Goal: Obtain resource: Obtain resource

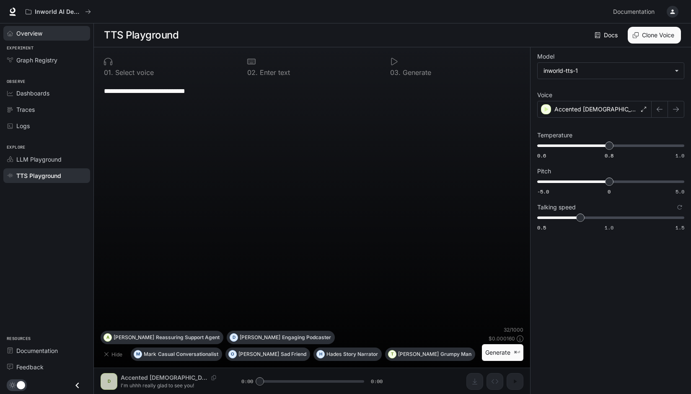
click at [45, 39] on link "Overview" at bounding box center [46, 33] width 87 height 15
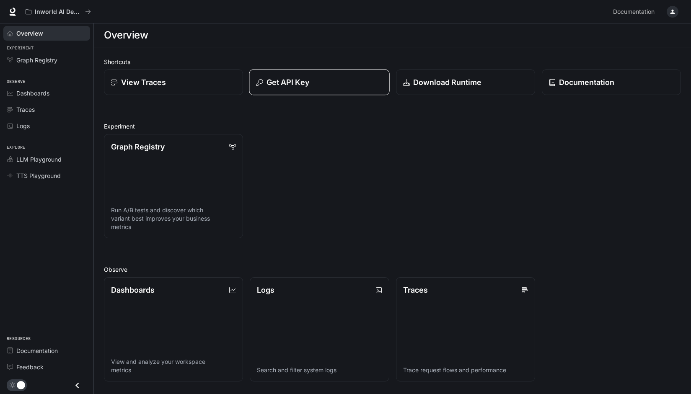
click at [267, 79] on p "Get API Key" at bounding box center [287, 82] width 43 height 11
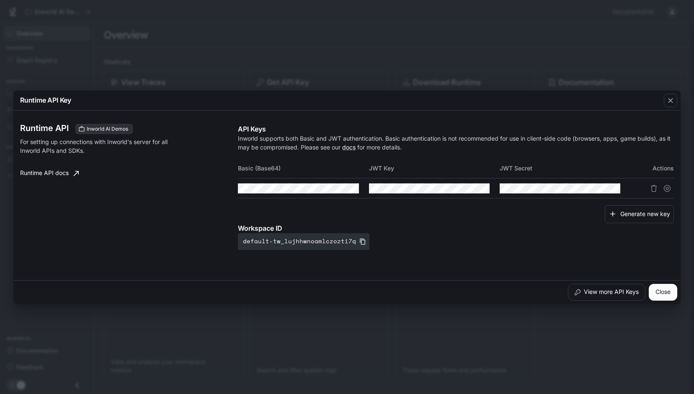
click at [62, 57] on div "Runtime API Key Runtime API Inworld AI Demos For setting up connections with In…" at bounding box center [347, 197] width 694 height 394
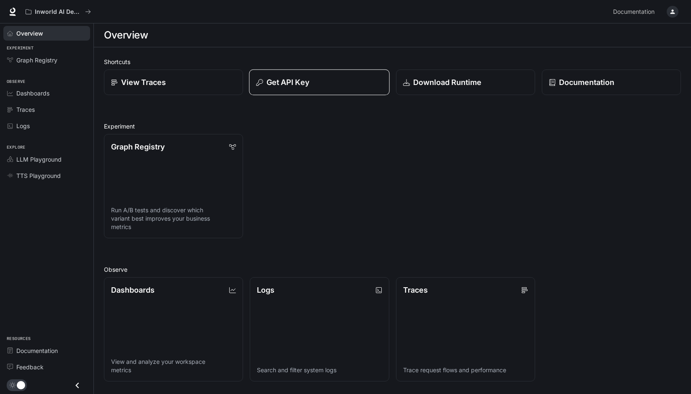
click at [289, 84] on p "Get API Key" at bounding box center [287, 82] width 43 height 11
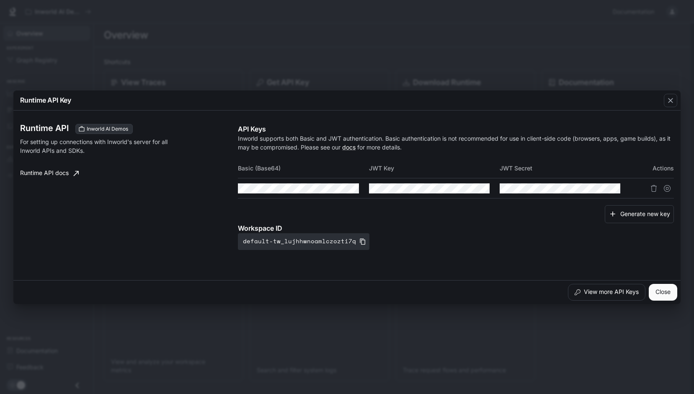
click at [344, 99] on div "Runtime API Key" at bounding box center [346, 100] width 667 height 20
click at [644, 20] on div "Runtime API Key Runtime API Inworld AI Demos For setting up connections with In…" at bounding box center [347, 197] width 694 height 394
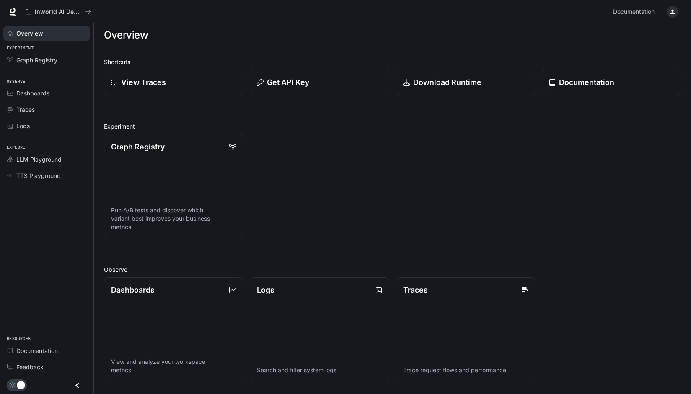
click at [668, 14] on div "button" at bounding box center [673, 12] width 12 height 12
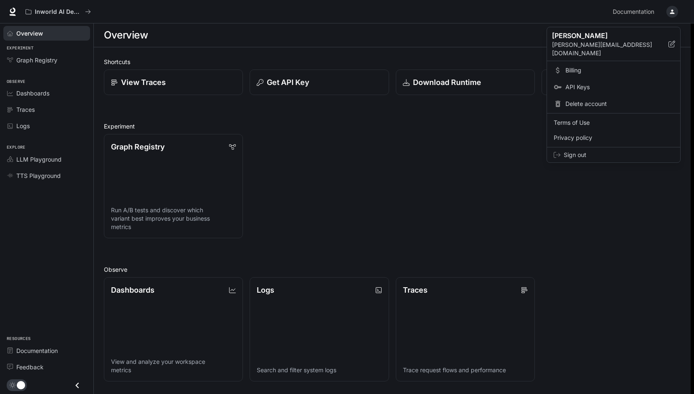
click at [278, 74] on div at bounding box center [347, 197] width 694 height 394
click at [282, 81] on div at bounding box center [345, 197] width 691 height 394
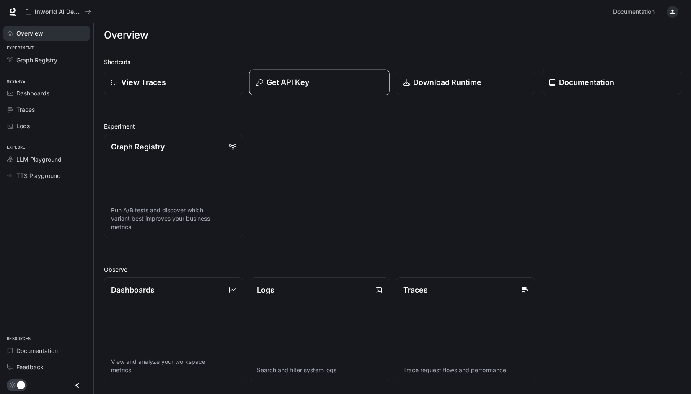
click at [300, 92] on button "Get API Key" at bounding box center [319, 83] width 141 height 26
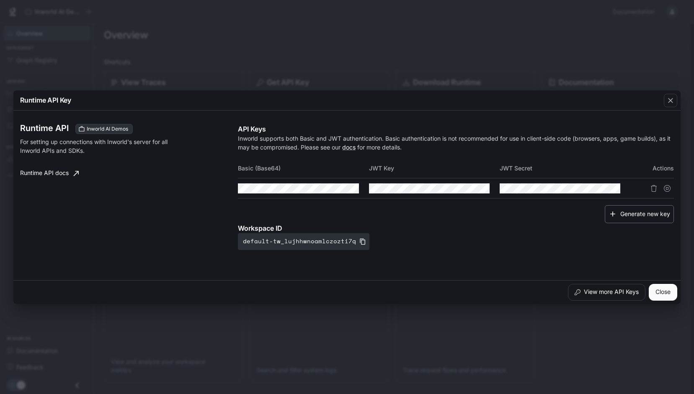
click at [641, 213] on button "Generate new key" at bounding box center [639, 214] width 69 height 18
